Goal: Book appointment/travel/reservation

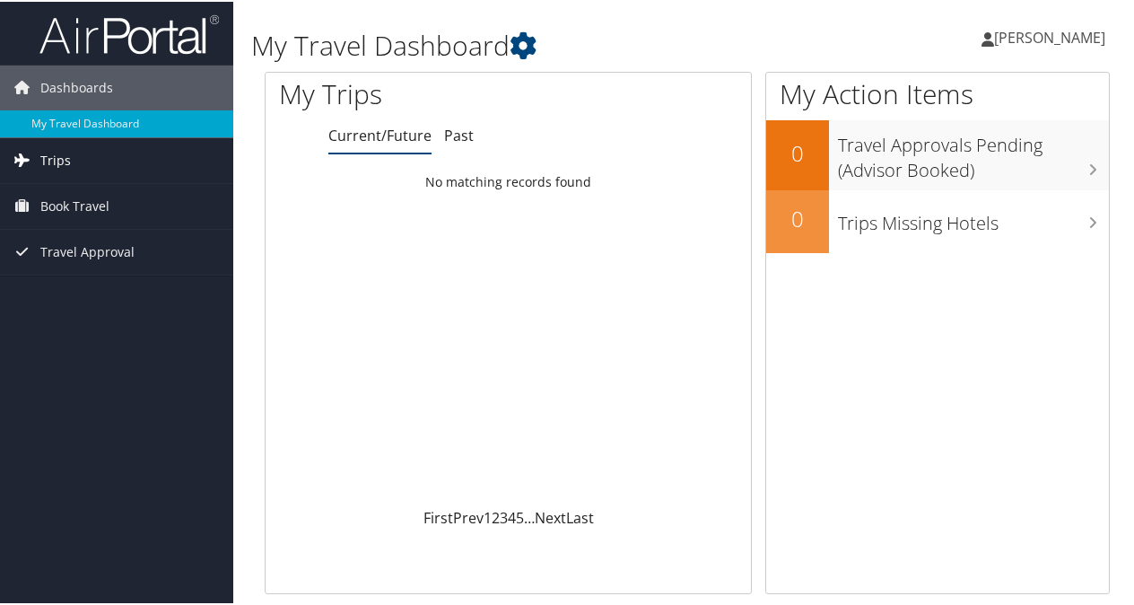
click at [100, 153] on link "Trips" at bounding box center [116, 158] width 233 height 45
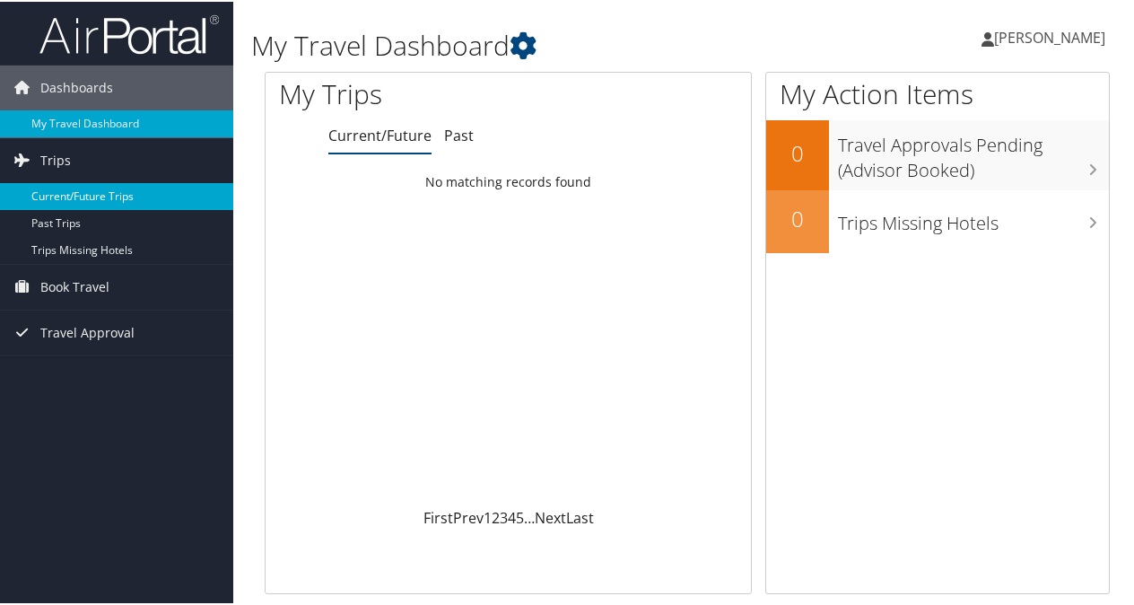
click at [118, 202] on link "Current/Future Trips" at bounding box center [116, 194] width 233 height 27
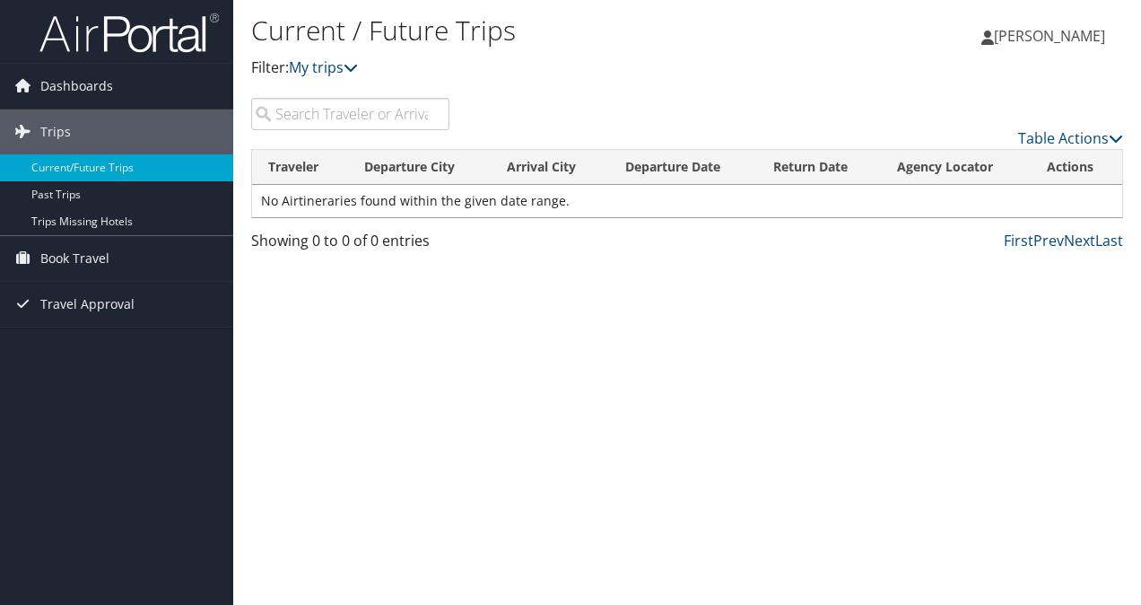
click at [356, 115] on input "search" at bounding box center [350, 114] width 198 height 32
click at [90, 260] on span "Book Travel" at bounding box center [74, 258] width 69 height 45
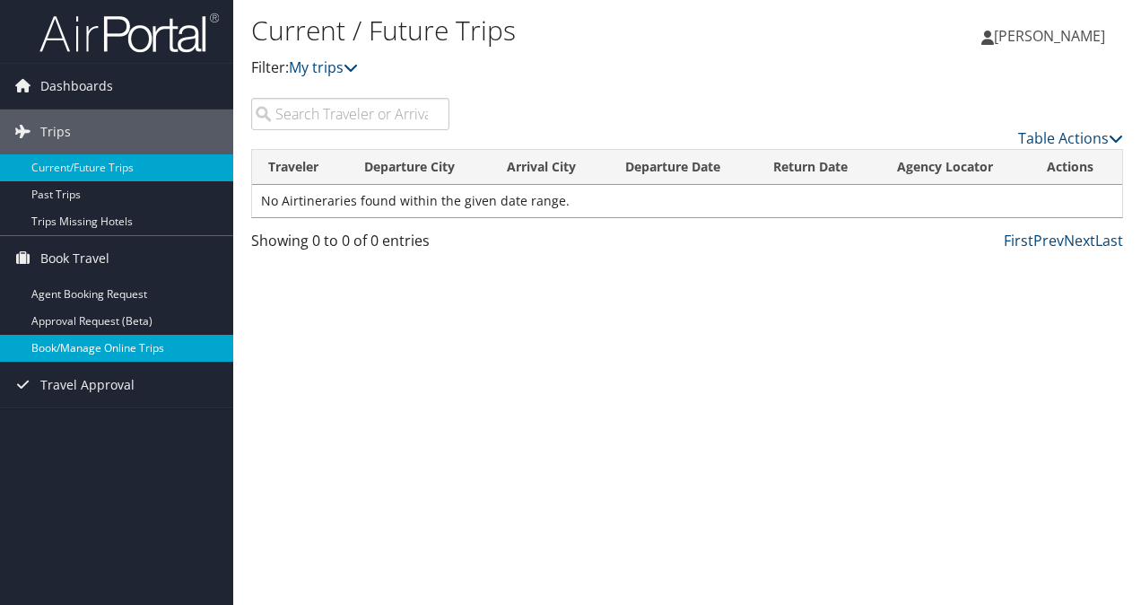
click at [132, 347] on link "Book/Manage Online Trips" at bounding box center [116, 348] width 233 height 27
